Goal: Information Seeking & Learning: Check status

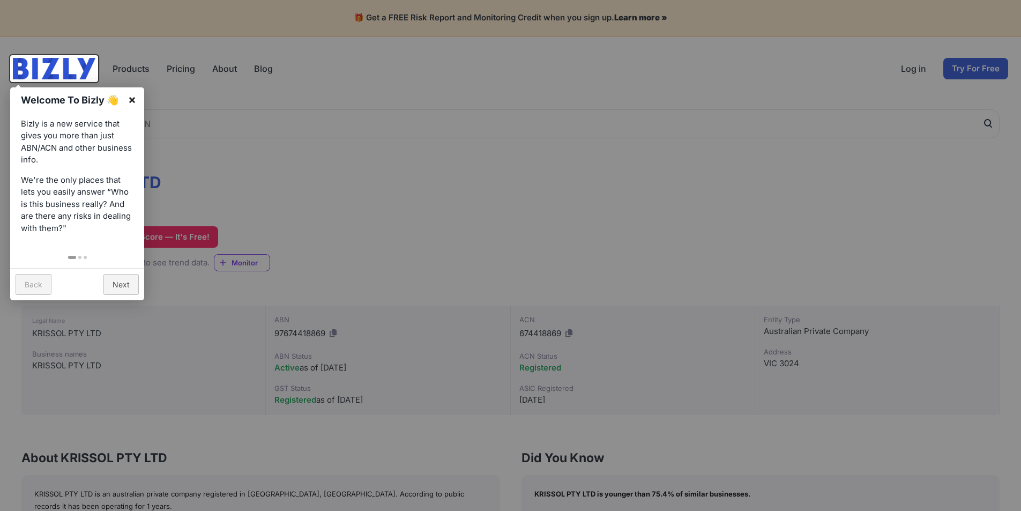
click at [134, 97] on link "×" at bounding box center [132, 99] width 24 height 24
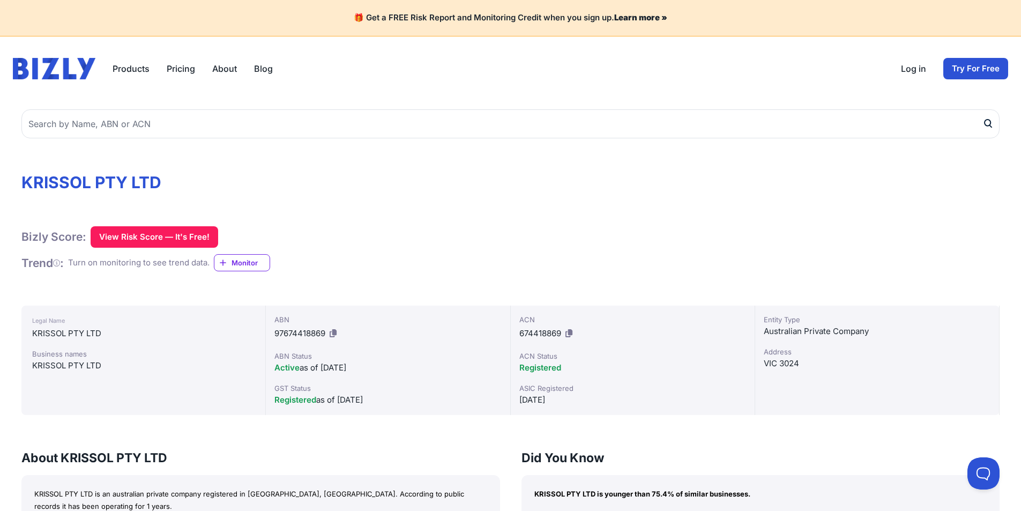
drag, startPoint x: 321, startPoint y: 363, endPoint x: 372, endPoint y: 366, distance: 50.4
click at [372, 366] on div "Active as of [DATE]" at bounding box center [387, 367] width 227 height 13
click at [368, 376] on div "ABN 97674418869 ABN Status Active as of [DATE] GST Status Registered as of [DAT…" at bounding box center [388, 359] width 244 height 109
drag, startPoint x: 276, startPoint y: 369, endPoint x: 301, endPoint y: 370, distance: 25.2
click at [301, 370] on div "Active as of [DATE]" at bounding box center [387, 367] width 227 height 13
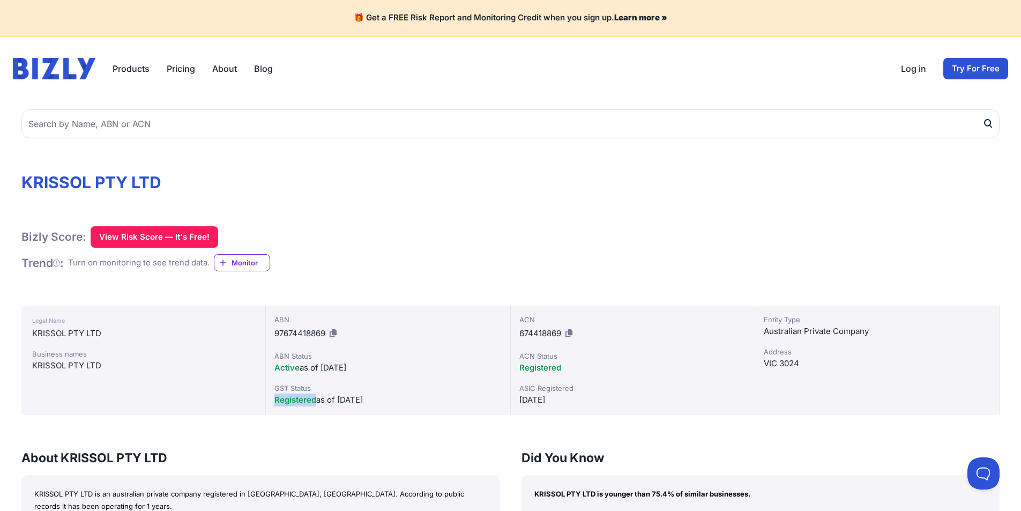
drag, startPoint x: 277, startPoint y: 396, endPoint x: 314, endPoint y: 399, distance: 37.1
click at [314, 399] on span "Registered" at bounding box center [295, 399] width 42 height 10
